Goal: Transaction & Acquisition: Purchase product/service

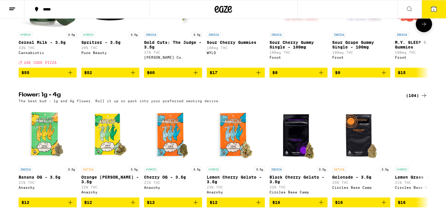
scroll to position [260, 0]
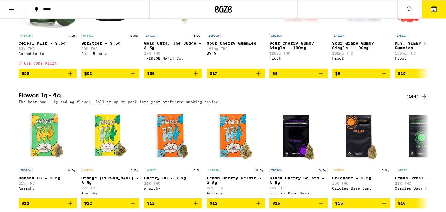
click at [411, 100] on div "(104)" at bounding box center [416, 96] width 21 height 7
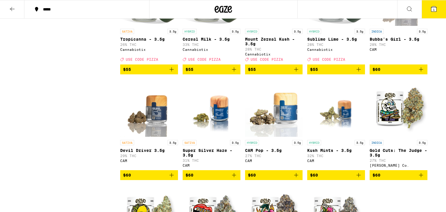
scroll to position [2005, 0]
